Goal: Task Accomplishment & Management: Use online tool/utility

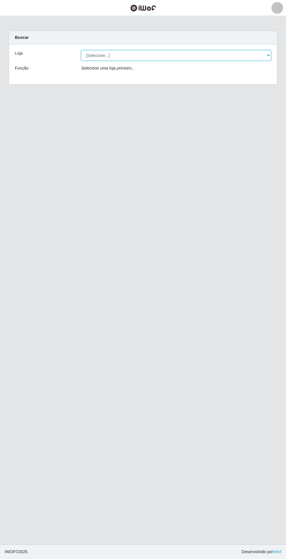
click at [249, 54] on select "[Selecione...] Atacado Vem - Loja 31 [GEOGRAPHIC_DATA]" at bounding box center [176, 55] width 190 height 10
select select "437"
click at [81, 50] on select "[Selecione...] Atacado Vem - Loja 31 [GEOGRAPHIC_DATA]" at bounding box center [176, 55] width 190 height 10
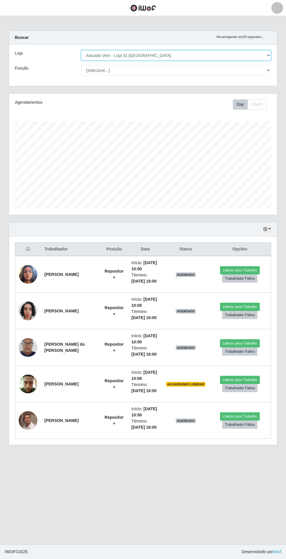
scroll to position [121, 268]
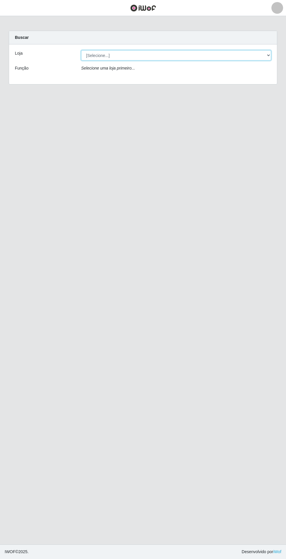
click at [271, 58] on select "[Selecione...] Atacado Vem - Loja 31 [GEOGRAPHIC_DATA]" at bounding box center [176, 55] width 190 height 10
select select "437"
click at [81, 50] on select "[Selecione...] Atacado Vem - Loja 31 [GEOGRAPHIC_DATA]" at bounding box center [176, 55] width 190 height 10
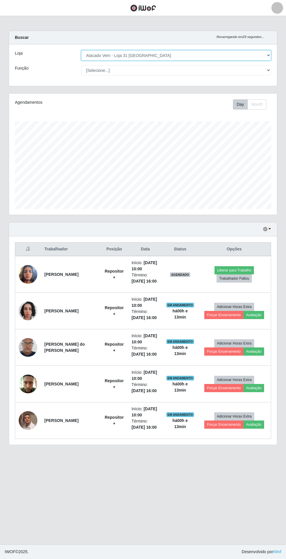
scroll to position [121, 268]
